Goal: Entertainment & Leisure: Consume media (video, audio)

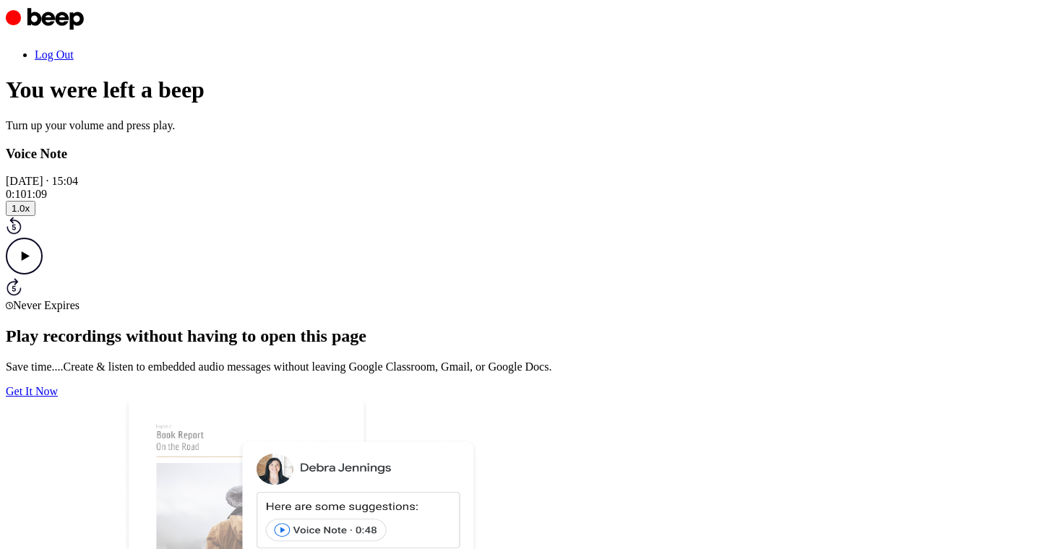
click at [22, 235] on icon "Rewind 5 seconds" at bounding box center [14, 225] width 16 height 19
click at [16, 231] on icon at bounding box center [14, 228] width 4 height 6
click at [43, 275] on icon "Play Audio" at bounding box center [24, 256] width 37 height 37
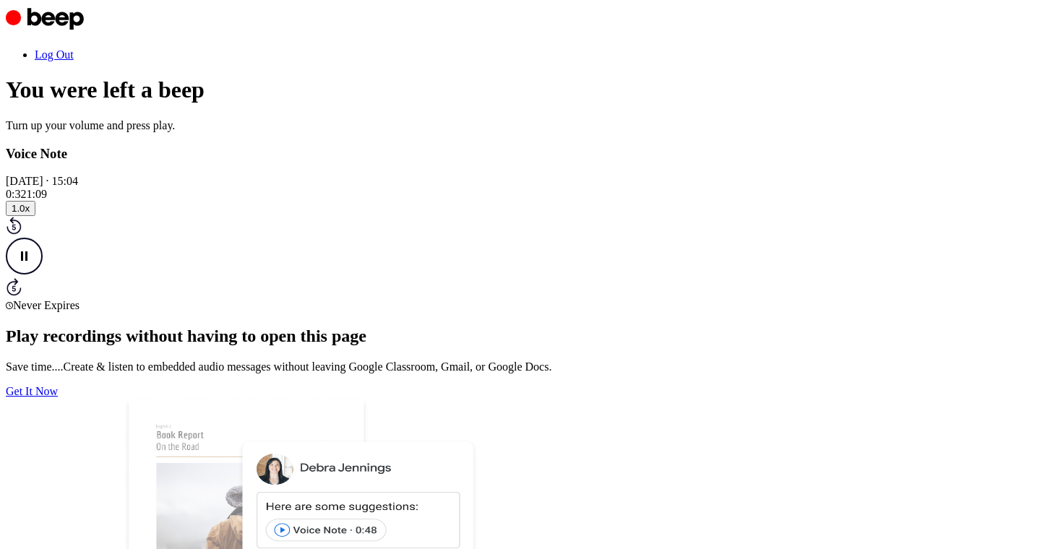
click at [43, 275] on icon "Pause Audio" at bounding box center [24, 256] width 37 height 37
click at [43, 275] on icon "Play Audio" at bounding box center [24, 256] width 37 height 37
click at [43, 275] on icon "Pause Audio" at bounding box center [24, 256] width 37 height 37
click at [43, 275] on icon "Play Audio" at bounding box center [24, 256] width 37 height 37
click at [16, 231] on icon at bounding box center [14, 228] width 4 height 6
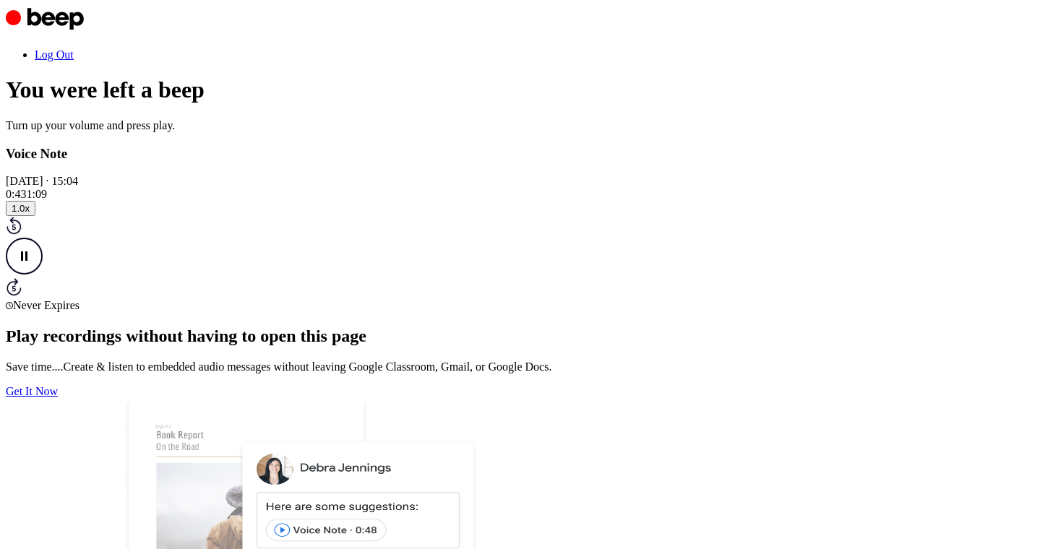
click at [16, 231] on icon at bounding box center [14, 228] width 4 height 6
click at [43, 275] on icon "Pause Audio" at bounding box center [24, 256] width 37 height 37
drag, startPoint x: 596, startPoint y: 340, endPoint x: 591, endPoint y: 331, distance: 10.3
click at [43, 275] on icon "Play Audio" at bounding box center [24, 256] width 37 height 37
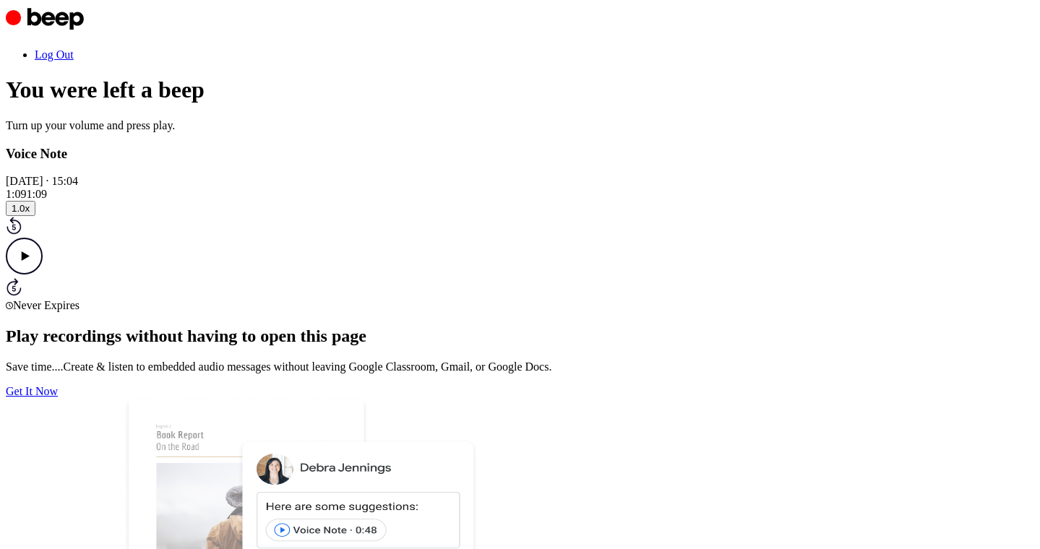
click at [763, 299] on div "Voice Note 17 September 2025 · 15:04 1:09 1:09 Your browser does not support th…" at bounding box center [520, 229] width 1028 height 167
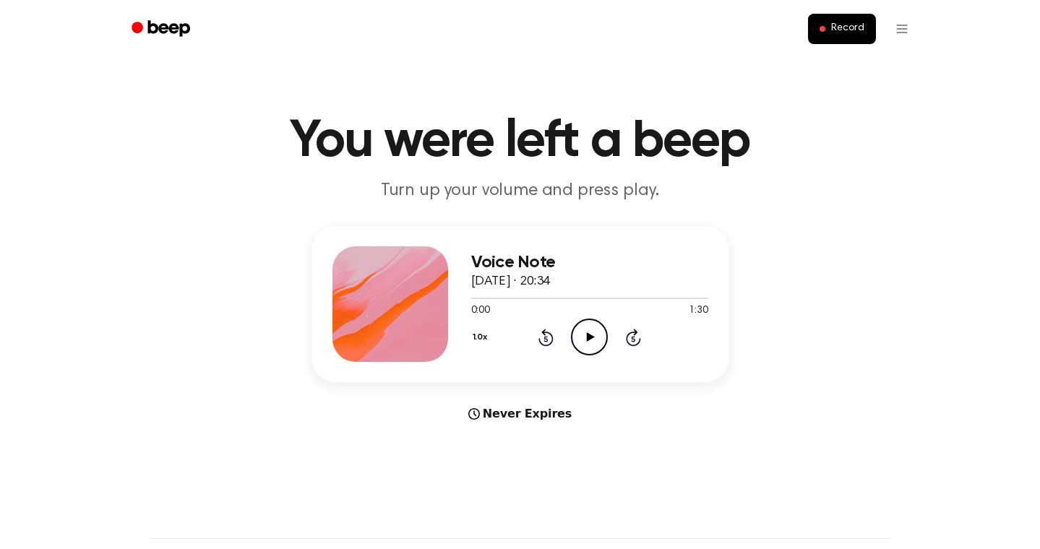
click at [581, 345] on icon "Play Audio" at bounding box center [589, 337] width 37 height 37
click at [580, 340] on icon "Play Audio" at bounding box center [589, 337] width 37 height 37
click at [585, 342] on icon "Pause Audio" at bounding box center [589, 337] width 37 height 37
click at [585, 342] on icon "Play Audio" at bounding box center [589, 337] width 37 height 37
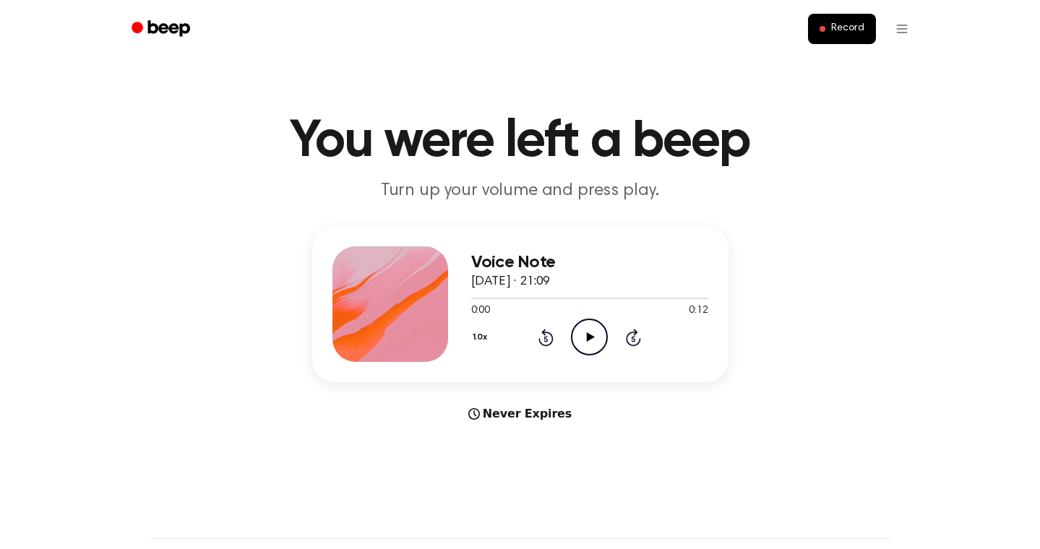
click at [595, 335] on icon "Play Audio" at bounding box center [589, 337] width 37 height 37
click at [593, 331] on icon "Play Audio" at bounding box center [589, 337] width 37 height 37
click at [539, 340] on icon at bounding box center [545, 337] width 15 height 17
click at [544, 344] on icon at bounding box center [545, 337] width 15 height 17
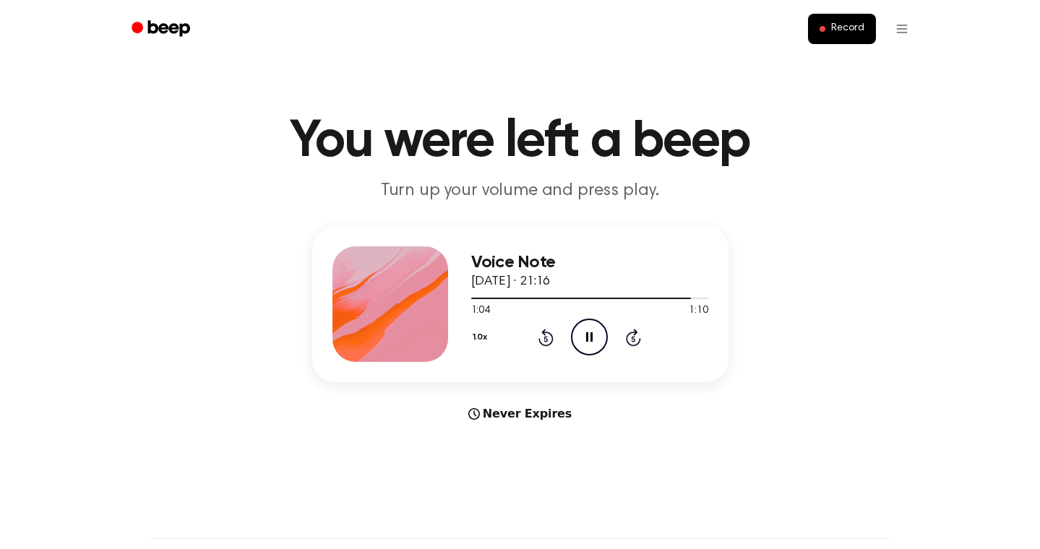
click at [542, 340] on icon "Rewind 5 seconds" at bounding box center [546, 337] width 16 height 19
click at [587, 334] on icon at bounding box center [591, 336] width 8 height 9
click at [585, 340] on icon "Play Audio" at bounding box center [589, 337] width 37 height 37
click at [554, 340] on div "1.0x Rewind 5 seconds Pause Audio Skip 5 seconds" at bounding box center [589, 337] width 237 height 37
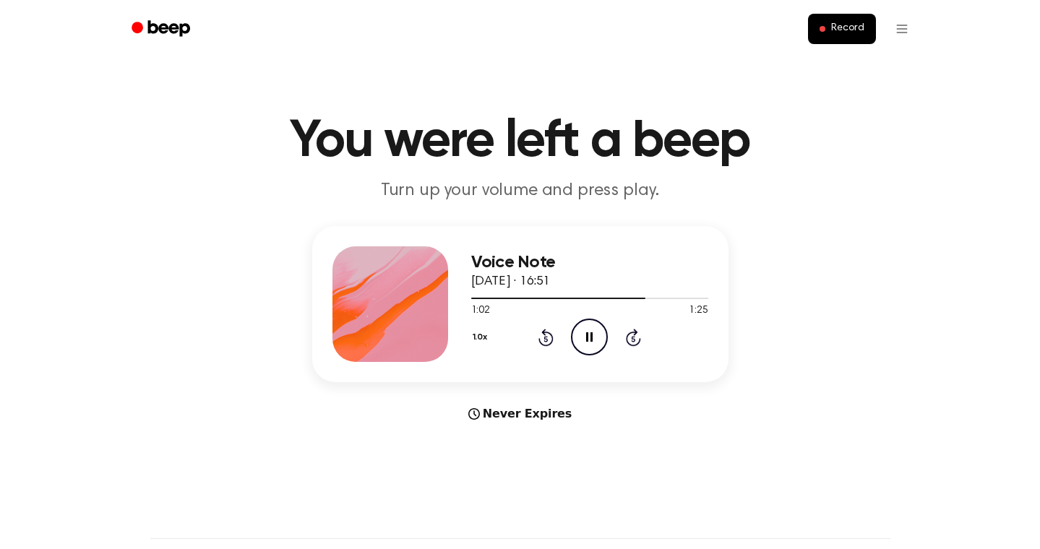
click at [548, 338] on icon "Rewind 5 seconds" at bounding box center [546, 337] width 16 height 19
click at [588, 334] on icon at bounding box center [591, 336] width 8 height 9
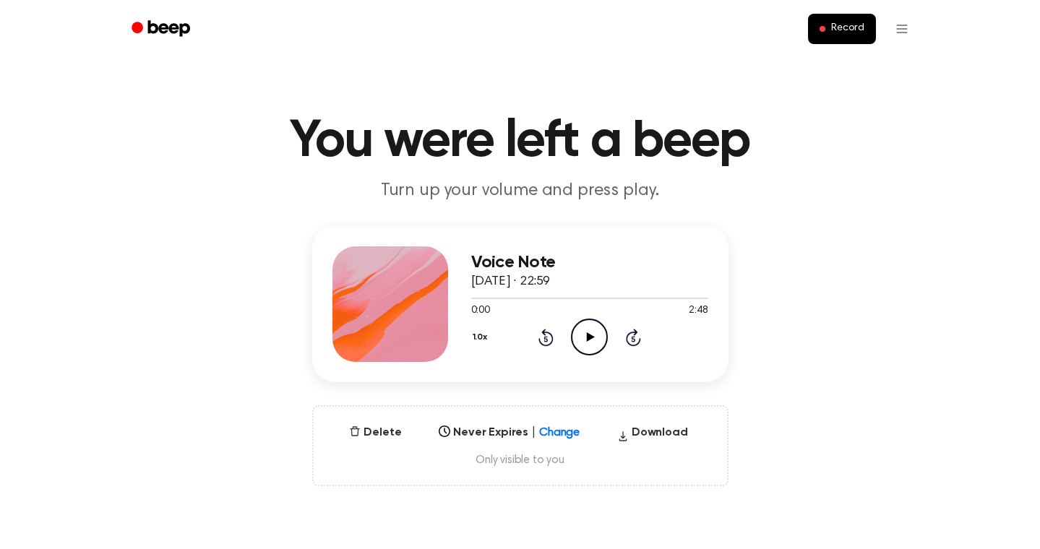
click at [577, 340] on icon "Play Audio" at bounding box center [589, 337] width 37 height 37
